Goal: Information Seeking & Learning: Check status

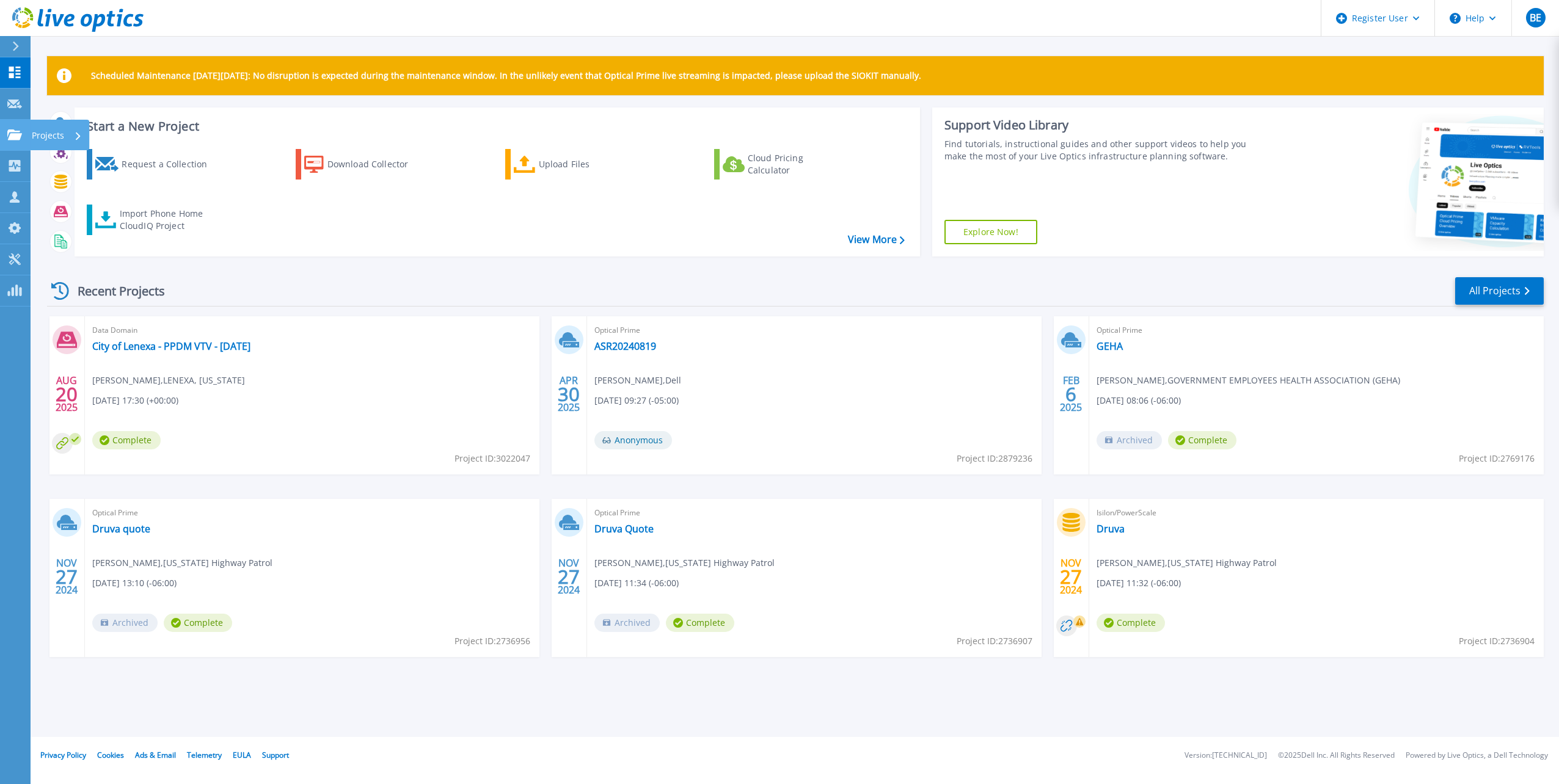
click at [24, 135] on link "Projects Projects" at bounding box center [15, 135] width 31 height 32
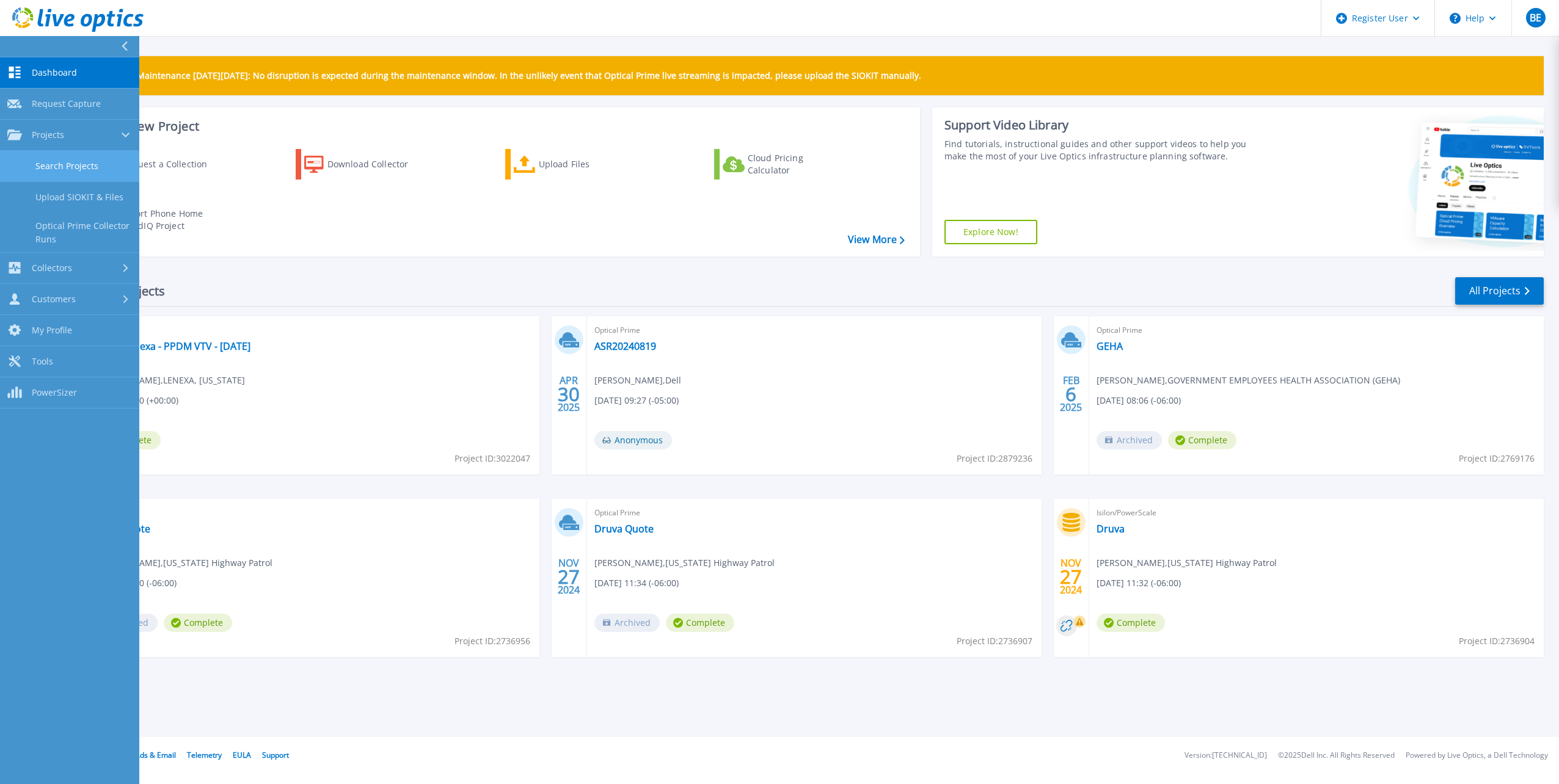
click at [44, 162] on link "Search Projects" at bounding box center [69, 167] width 139 height 32
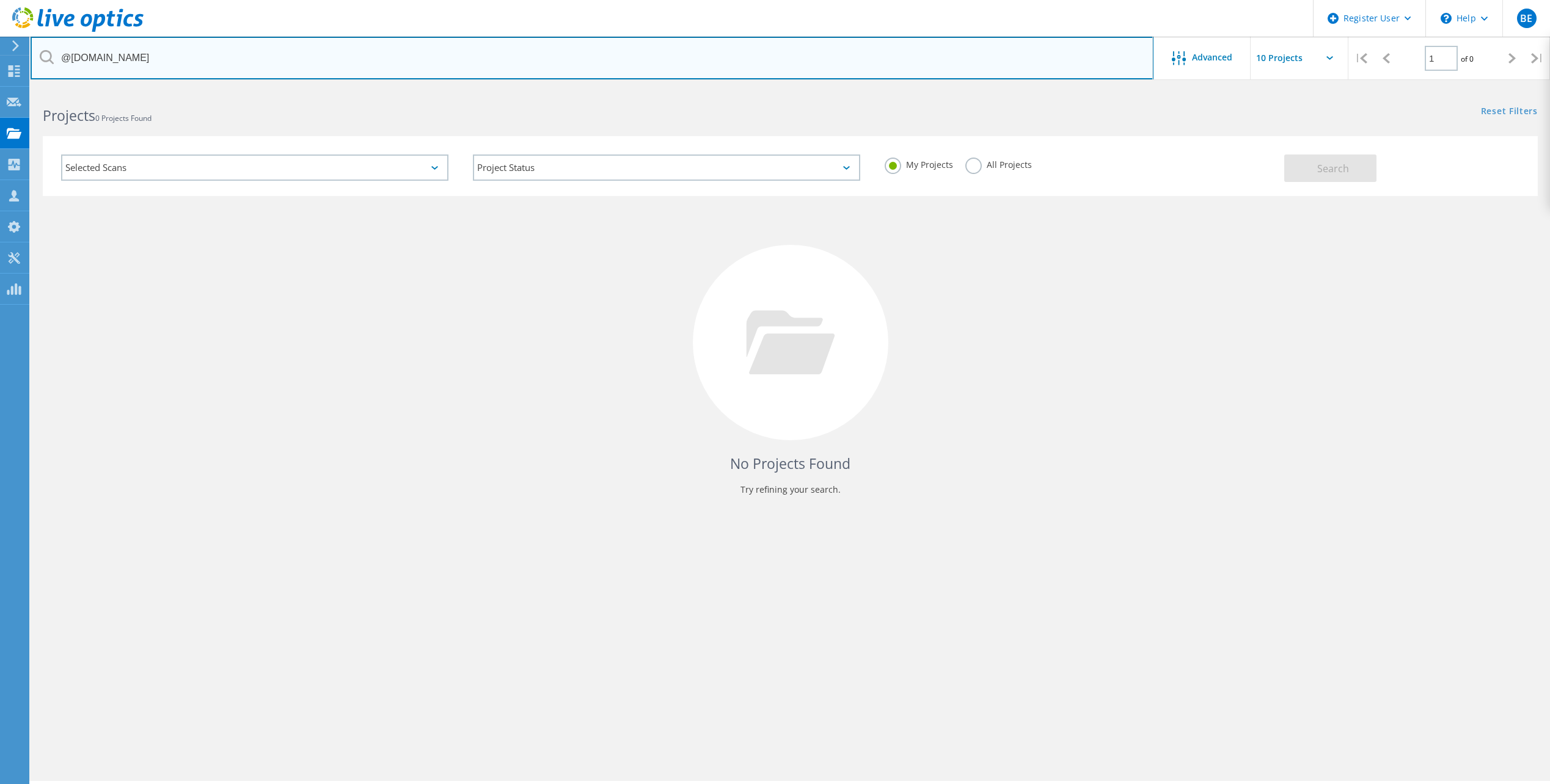
drag, startPoint x: 267, startPoint y: 52, endPoint x: 56, endPoint y: 52, distance: 211.0
click at [56, 52] on input "@[DOMAIN_NAME]" at bounding box center [592, 57] width 1123 height 42
paste input "[EMAIL_ADDRESS][DOMAIN_NAME]"
drag, startPoint x: 120, startPoint y: 57, endPoint x: 41, endPoint y: 57, distance: 79.0
click at [41, 59] on div "[EMAIL_ADDRESS][DOMAIN_NAME]" at bounding box center [592, 57] width 1122 height 42
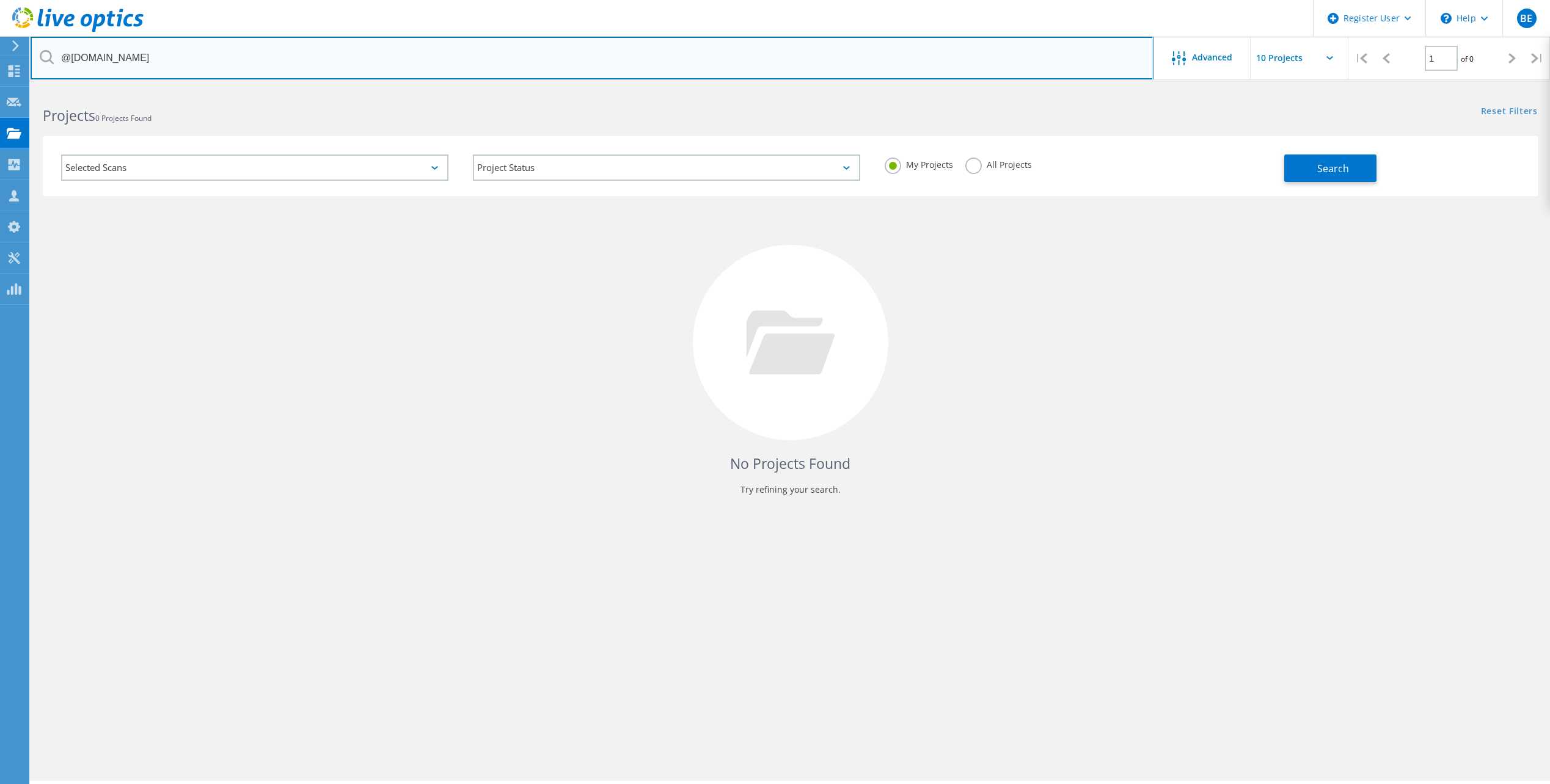
type input "@[DOMAIN_NAME]"
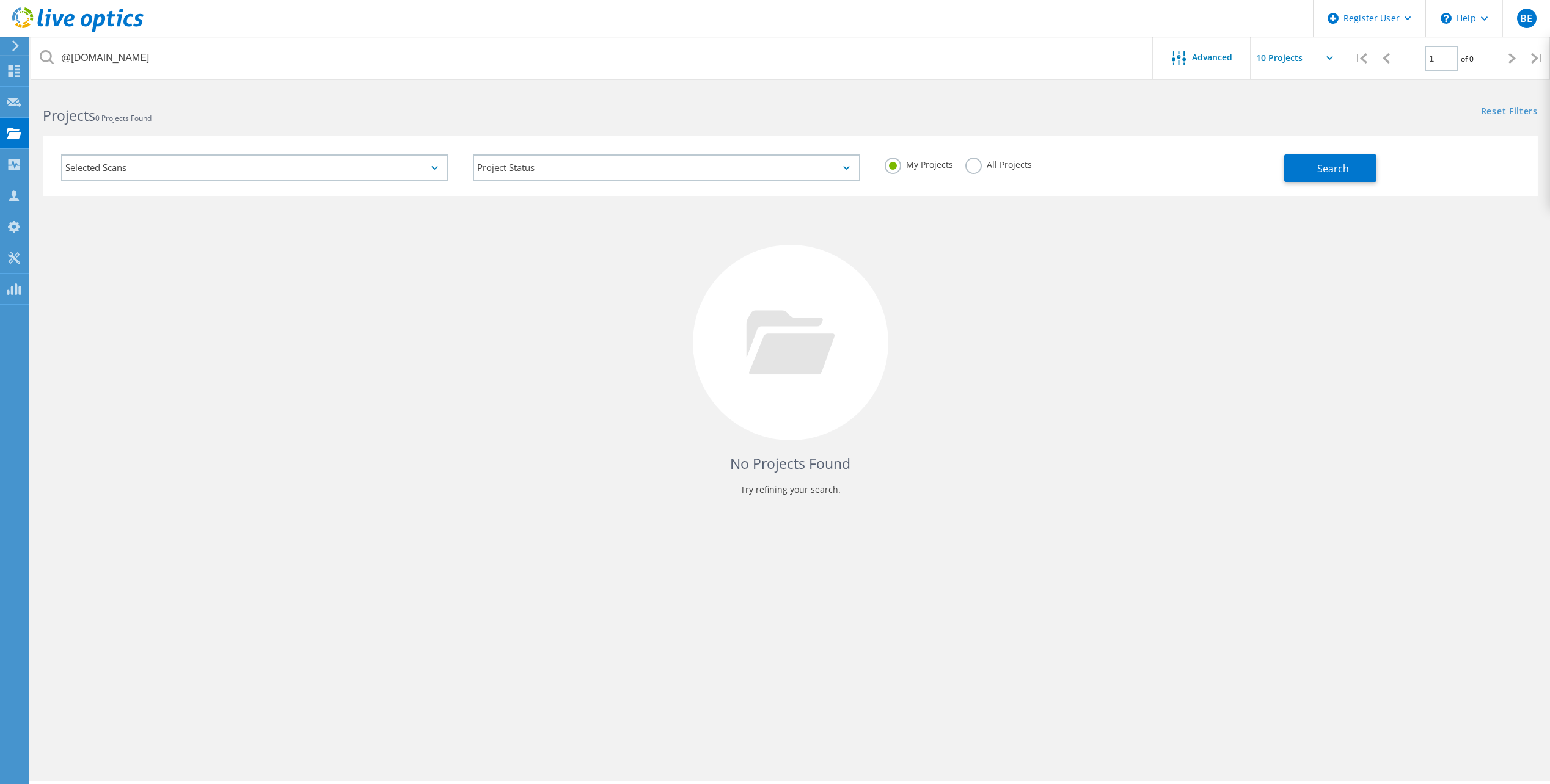
drag, startPoint x: 976, startPoint y: 167, endPoint x: 1062, endPoint y: 194, distance: 90.1
click at [976, 166] on label "All Projects" at bounding box center [998, 164] width 66 height 12
click at [0, 0] on input "All Projects" at bounding box center [0, 0] width 0 height 0
click at [1304, 164] on button "Search" at bounding box center [1330, 168] width 92 height 28
